Goal: Obtain resource: Obtain resource

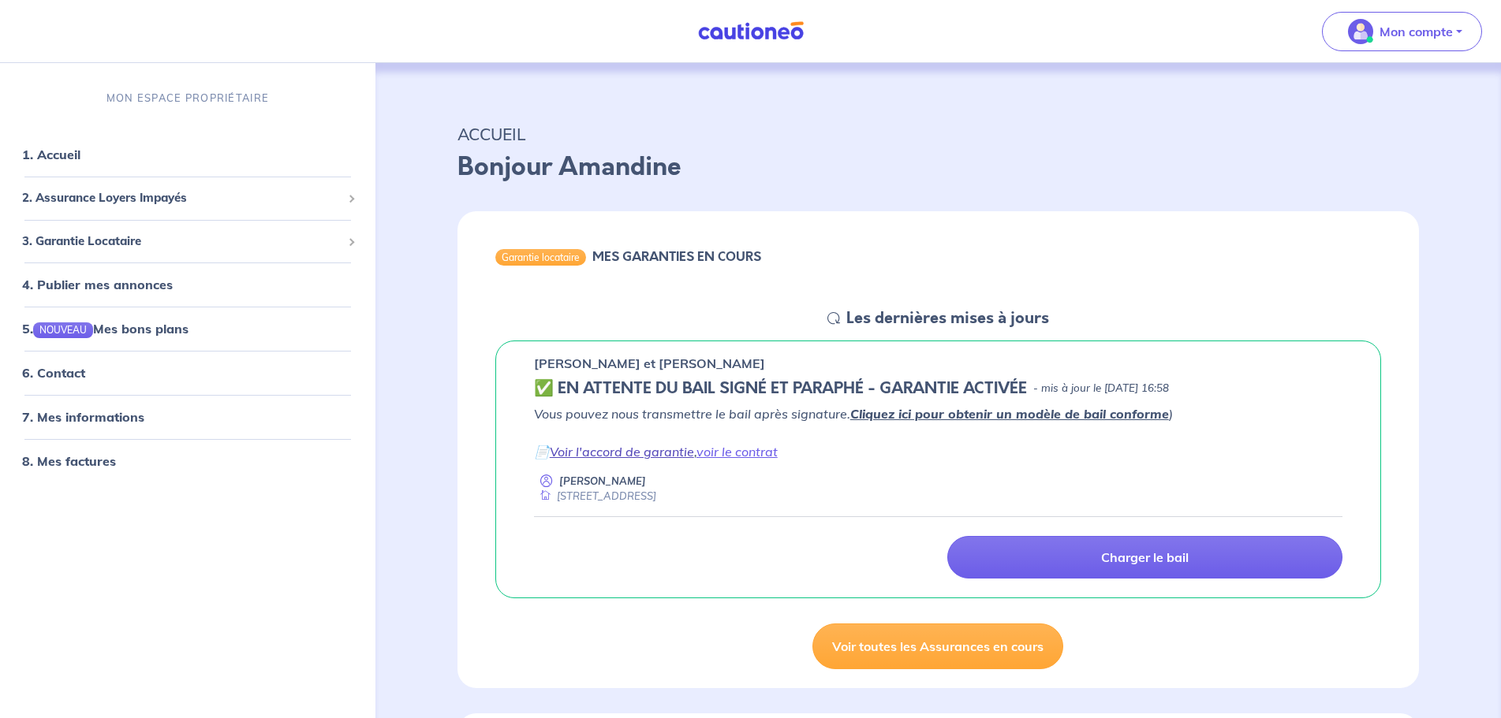
click at [639, 450] on link "Voir l'accord de garantie" at bounding box center [622, 452] width 144 height 16
click at [717, 449] on link "voir le contrat" at bounding box center [736, 452] width 81 height 16
